Goal: Task Accomplishment & Management: Use online tool/utility

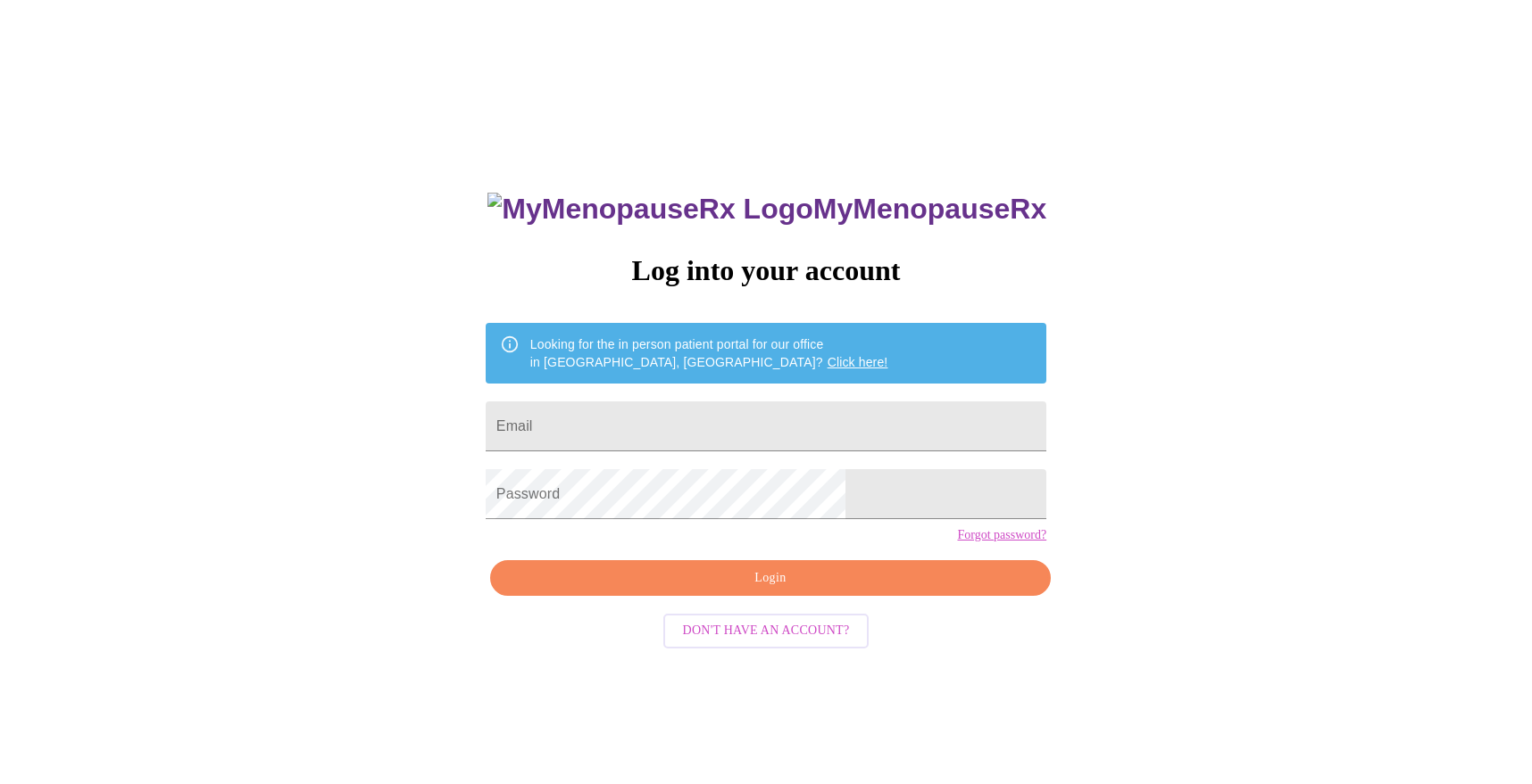
scroll to position [18, 0]
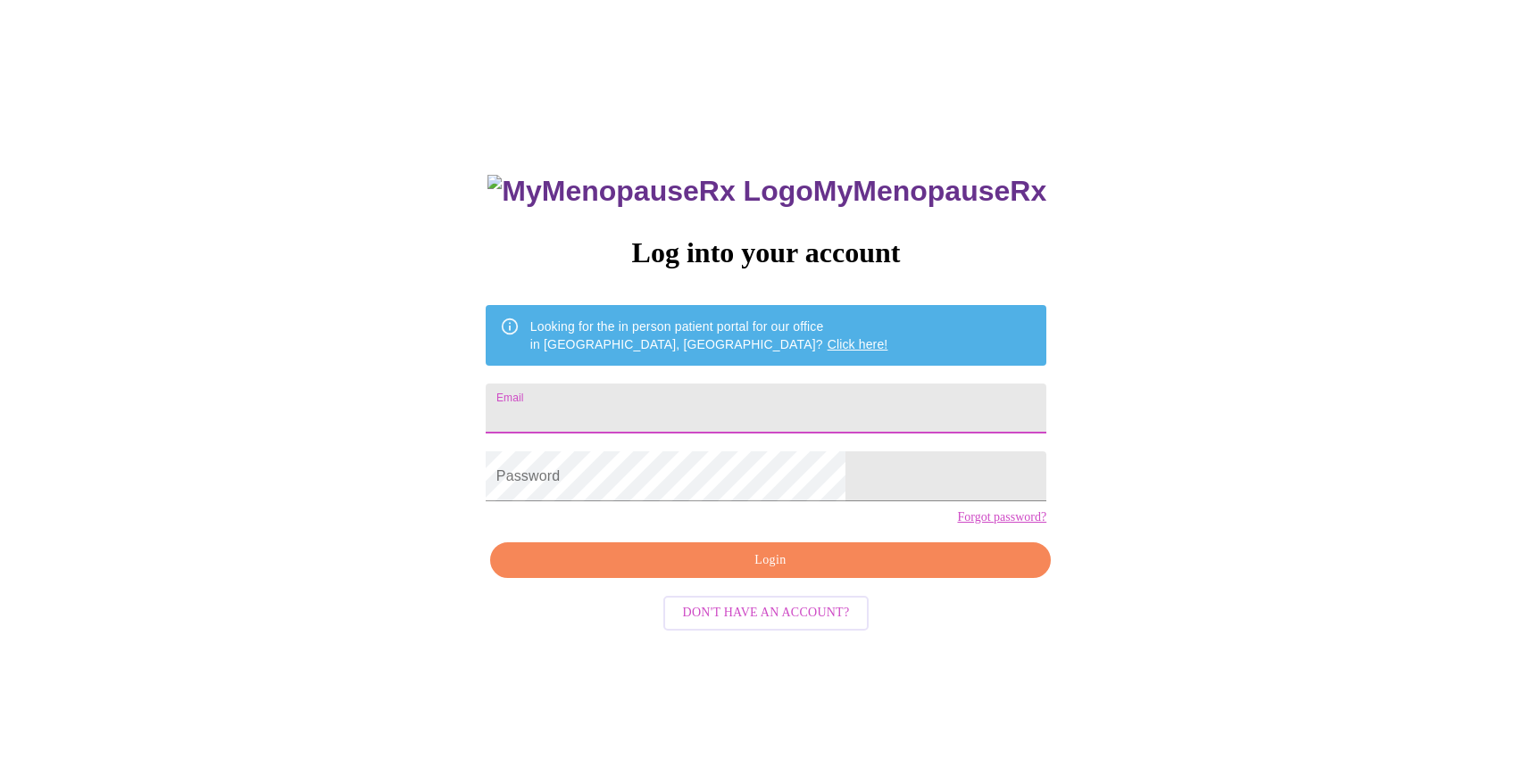
click at [772, 392] on input "Email" at bounding box center [766, 409] width 561 height 50
type input "[EMAIL_ADDRESS][DOMAIN_NAME]"
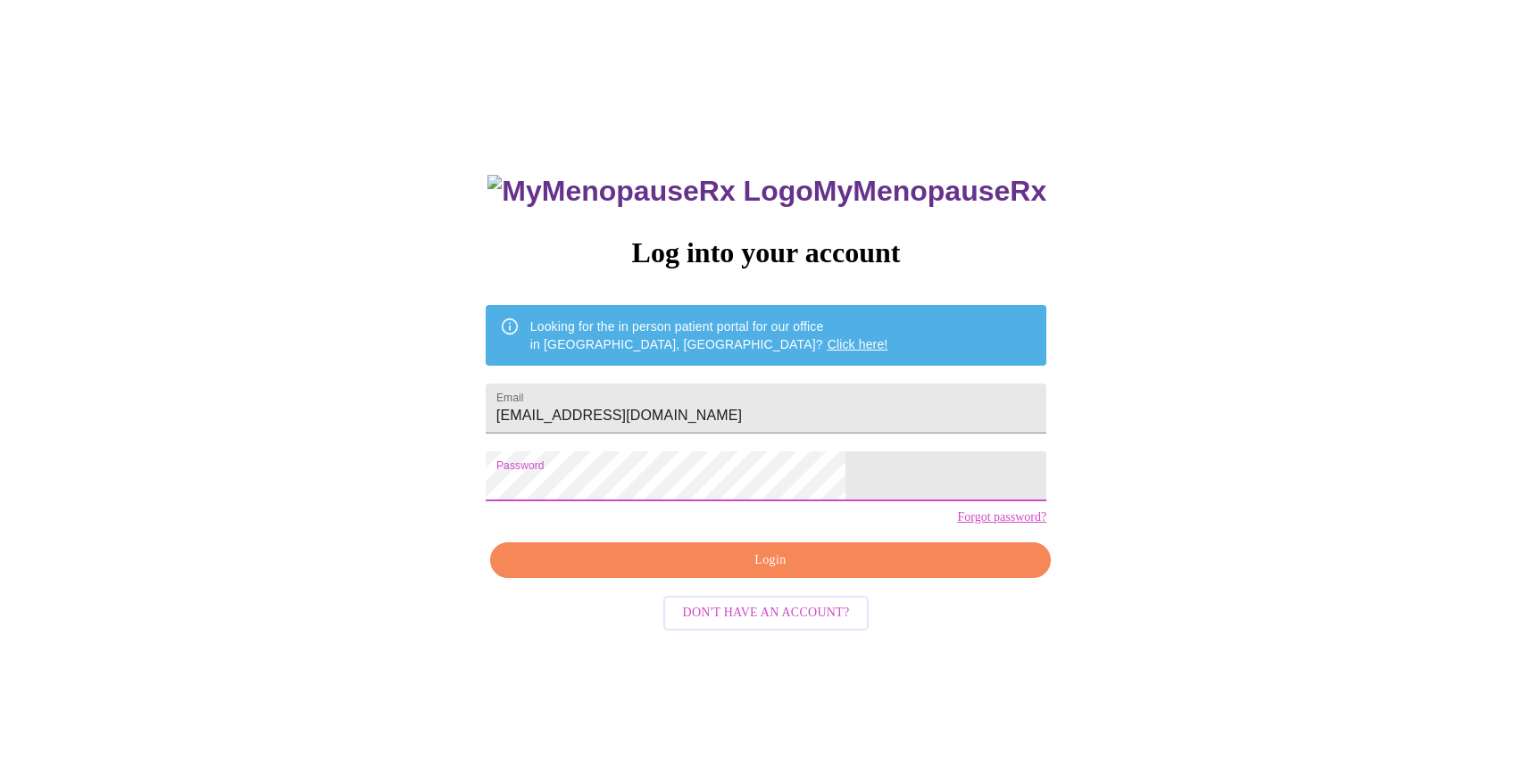
click at [727, 572] on span "Login" at bounding box center [770, 561] width 520 height 22
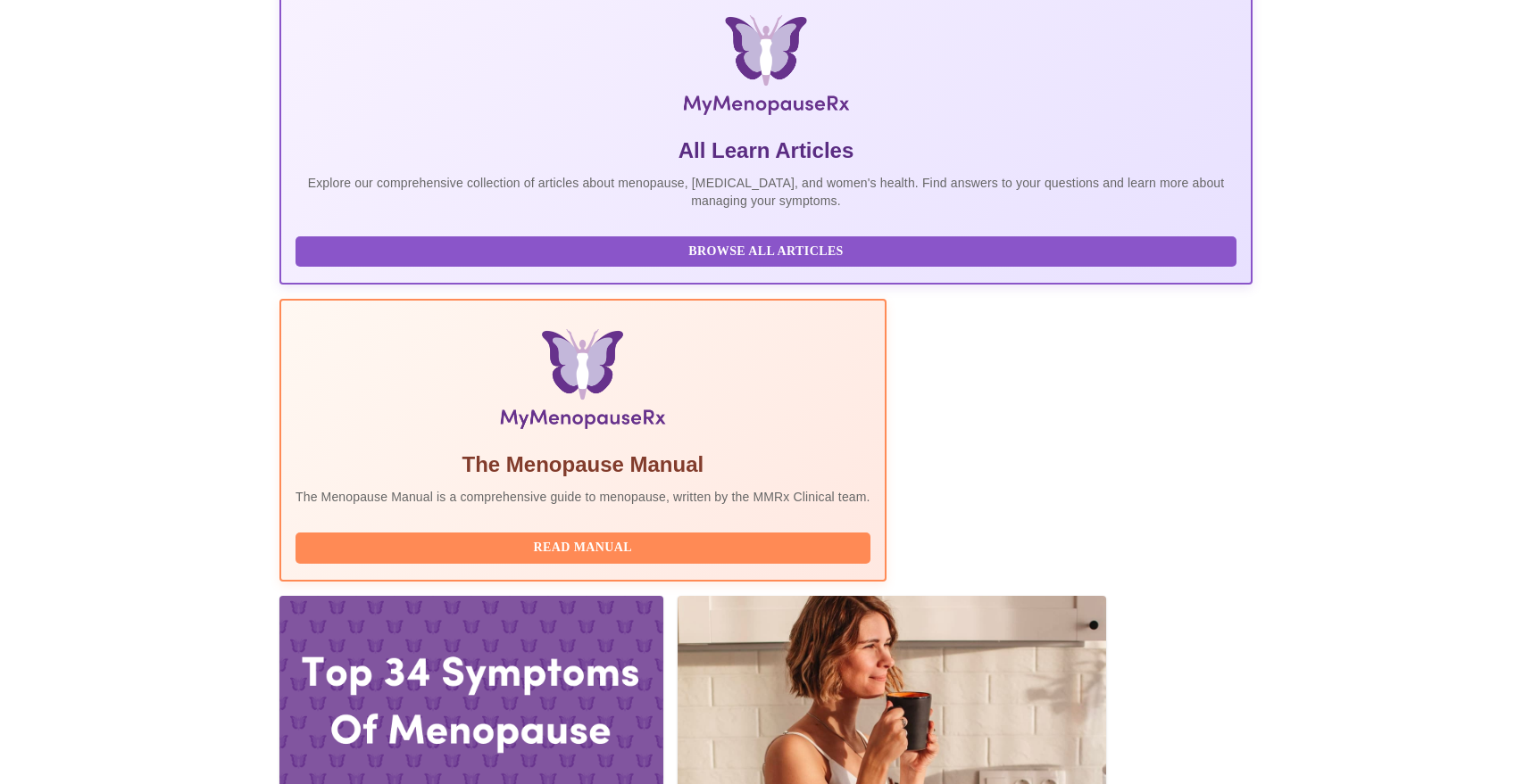
scroll to position [307, 0]
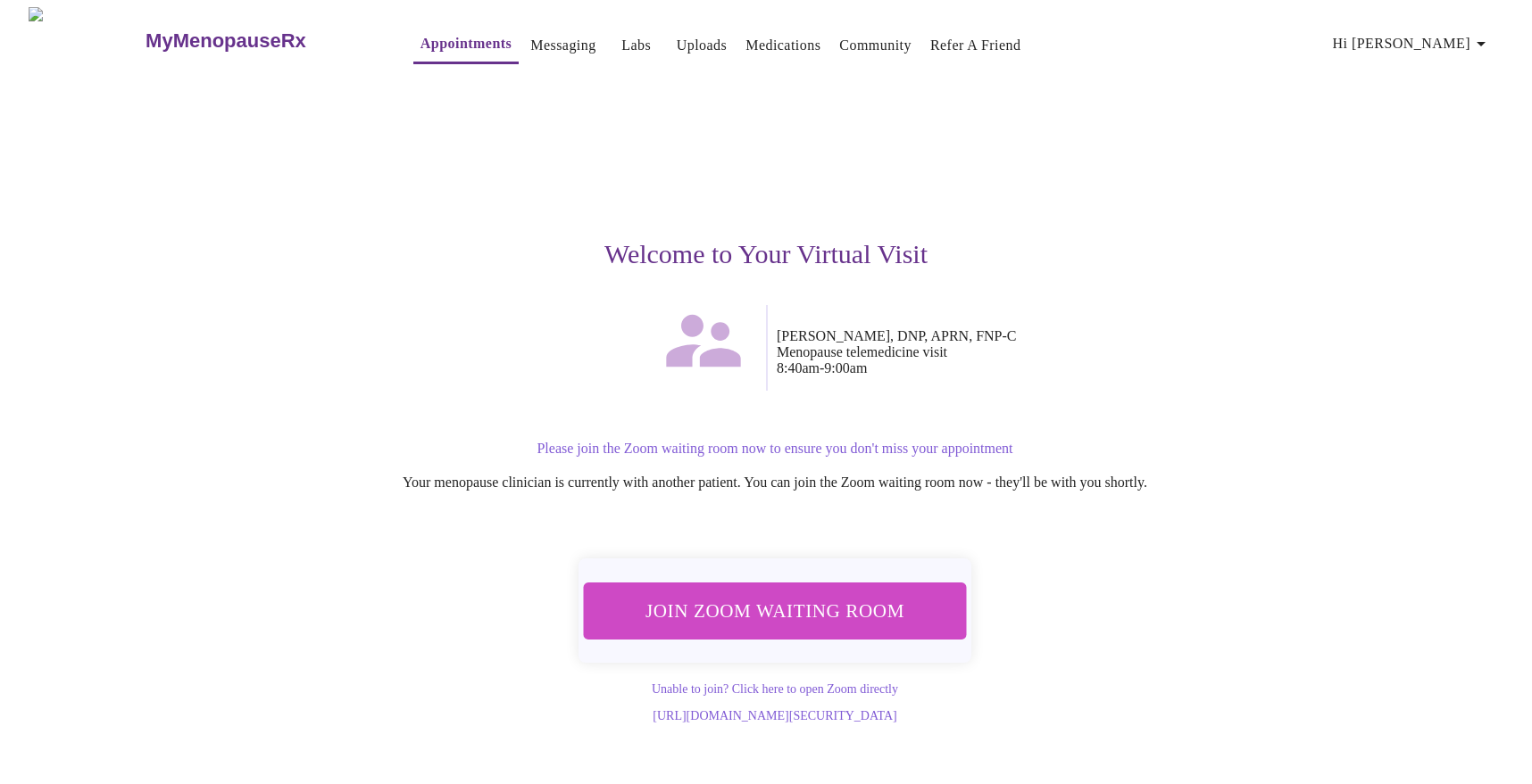
click at [697, 583] on button "Join Zoom Waiting Room" at bounding box center [774, 610] width 387 height 57
